Goal: Information Seeking & Learning: Learn about a topic

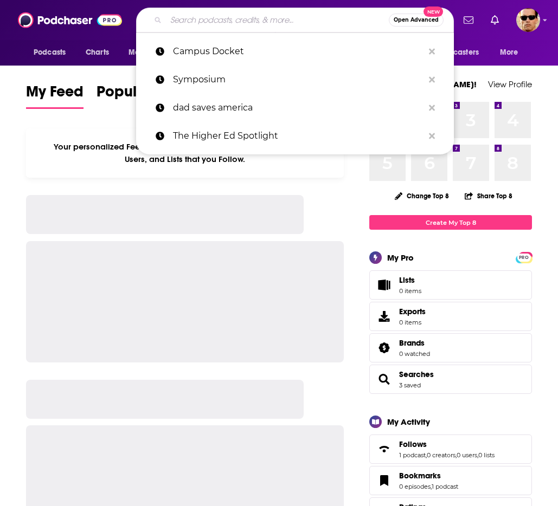
click at [258, 22] on input "Search podcasts, credits, & more..." at bounding box center [277, 19] width 223 height 17
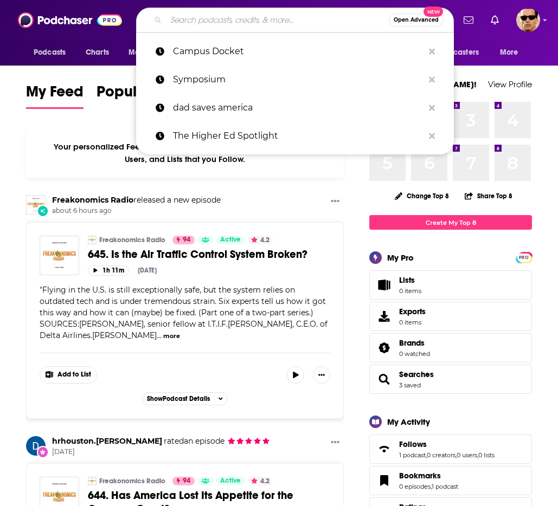
paste input "Just AI"
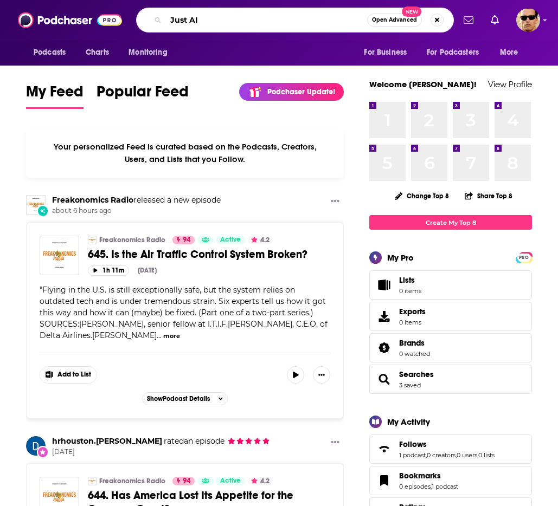
type input "Just AI"
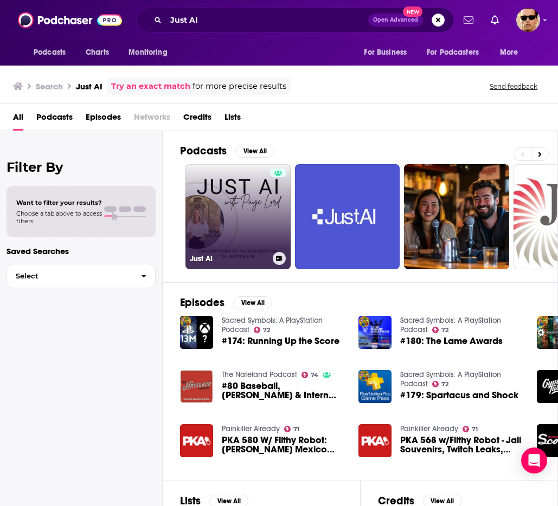
click at [255, 218] on link "Just AI" at bounding box center [237, 216] width 105 height 105
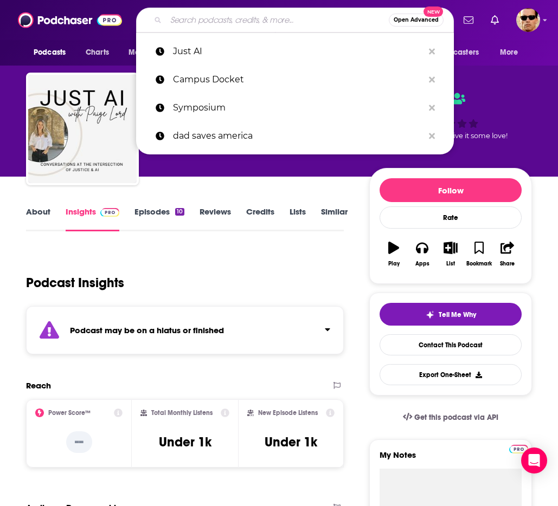
click at [250, 17] on input "Search podcasts, credits, & more..." at bounding box center [277, 19] width 223 height 17
paste input "Machine Ethics"
type input "Machine Ethics"
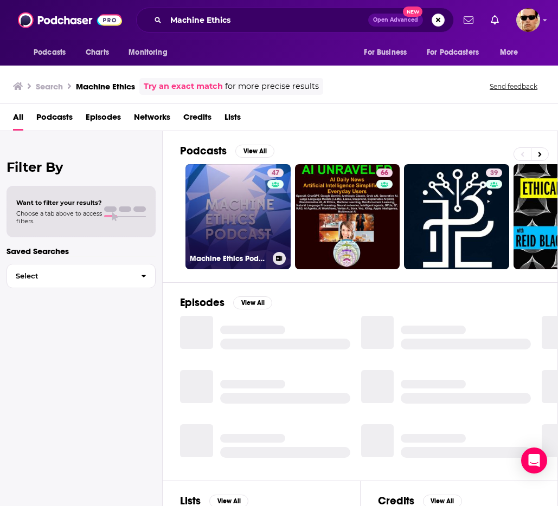
click at [247, 204] on link "47 Machine Ethics Podcast episodes" at bounding box center [237, 216] width 105 height 105
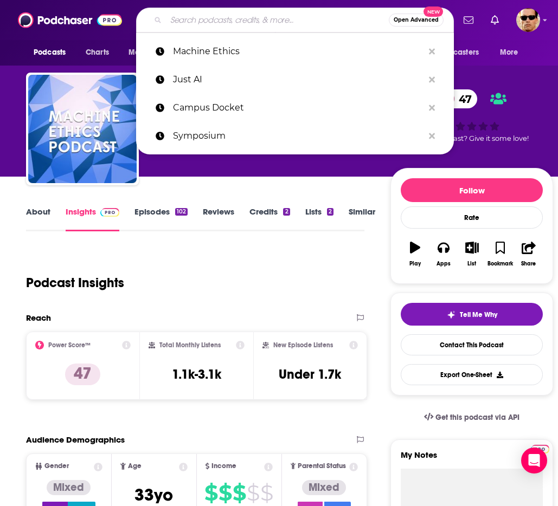
click at [197, 18] on input "Search podcasts, credits, & more..." at bounding box center [277, 19] width 223 height 17
paste input "AI [DATE]"
type input "AI [DATE]"
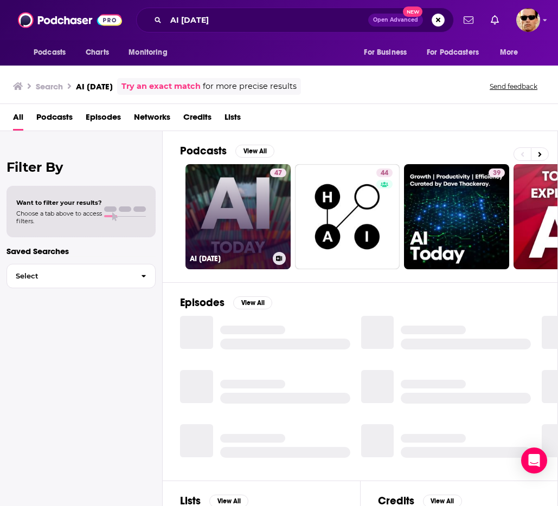
click at [234, 210] on link "47 AI [DATE]" at bounding box center [237, 216] width 105 height 105
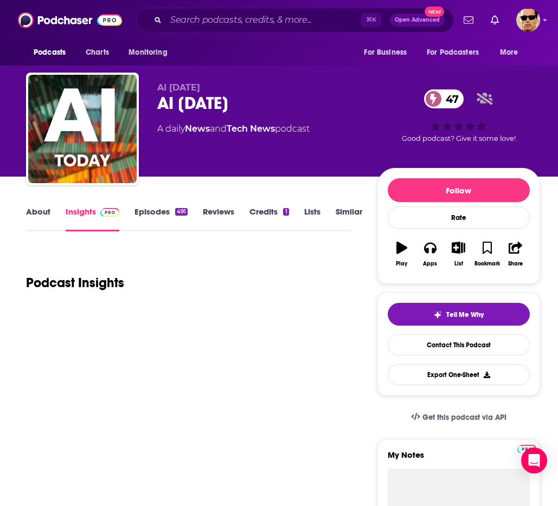
scroll to position [3, 0]
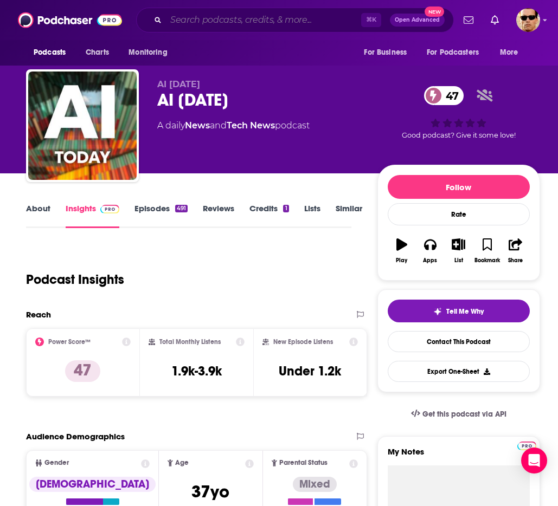
click at [222, 20] on input "Search podcasts, credits, & more..." at bounding box center [263, 19] width 195 height 17
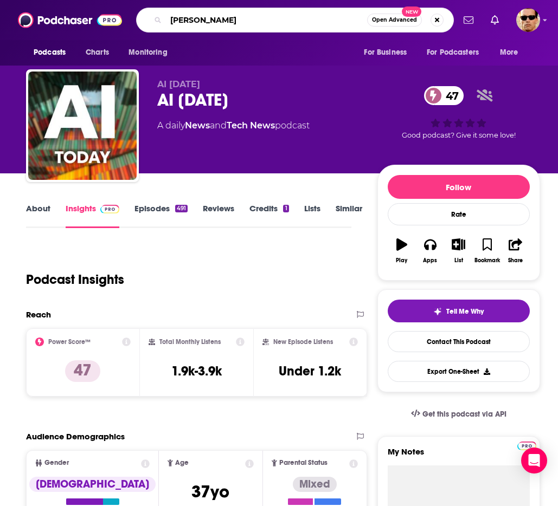
type input "[PERSON_NAME]"
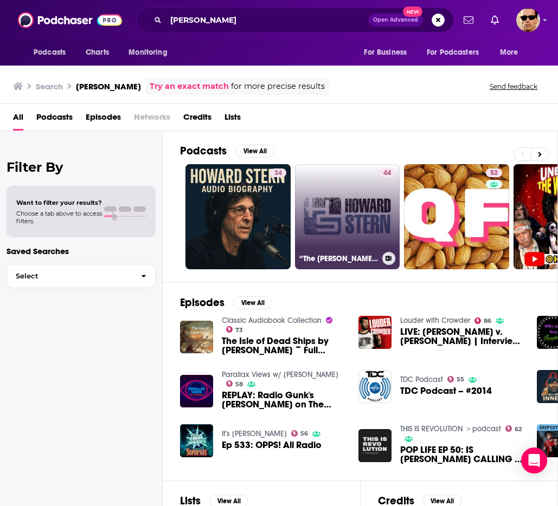
click at [331, 213] on link "44 “The [PERSON_NAME] Show – [DATE]”" at bounding box center [347, 216] width 105 height 105
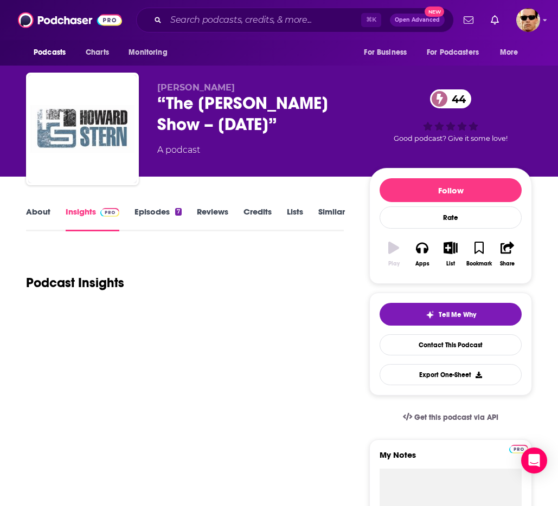
scroll to position [2, 0]
